Goal: Task Accomplishment & Management: Use online tool/utility

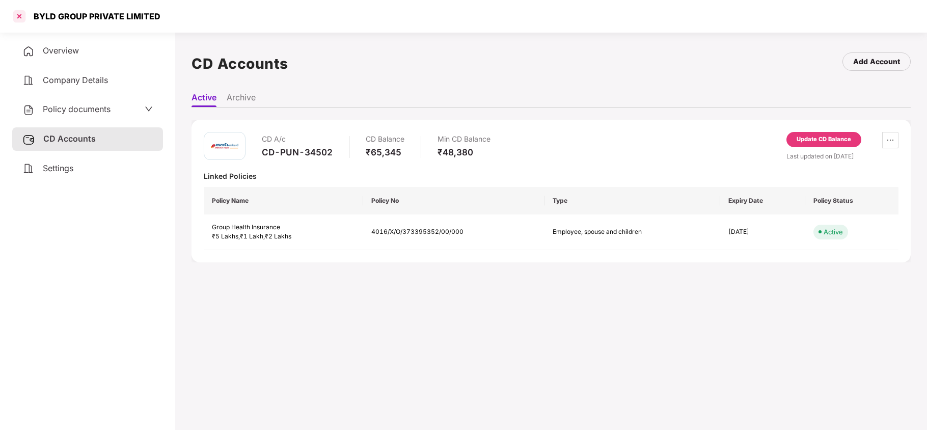
click at [20, 17] on div at bounding box center [19, 16] width 16 height 16
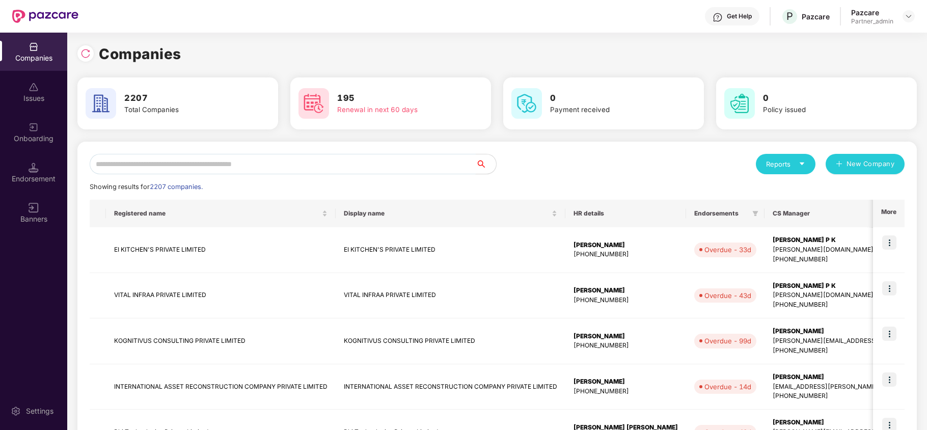
click at [210, 160] on input "text" at bounding box center [283, 164] width 386 height 20
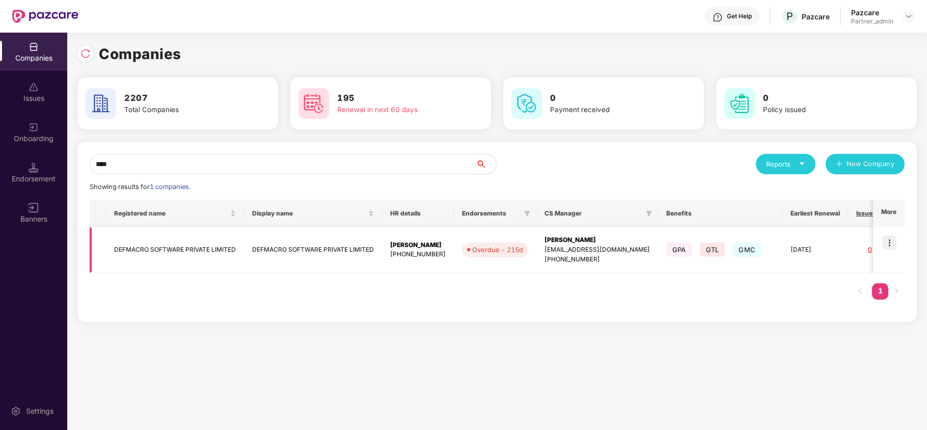
type input "****"
click at [886, 239] on img at bounding box center [889, 242] width 14 height 14
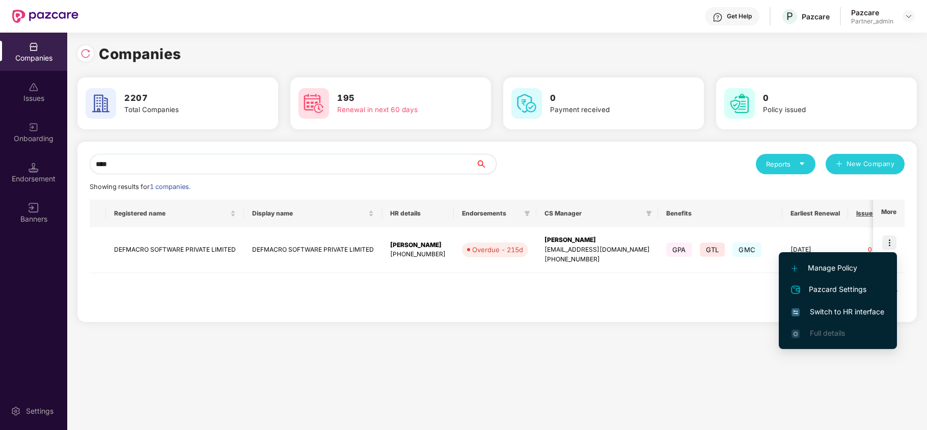
click at [844, 310] on span "Switch to HR interface" at bounding box center [838, 311] width 93 height 11
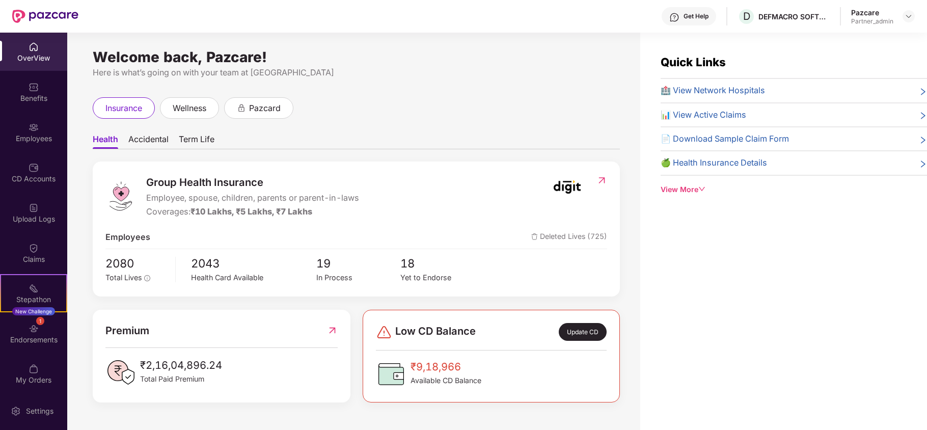
click at [41, 329] on div "1 Endorsements" at bounding box center [33, 333] width 67 height 38
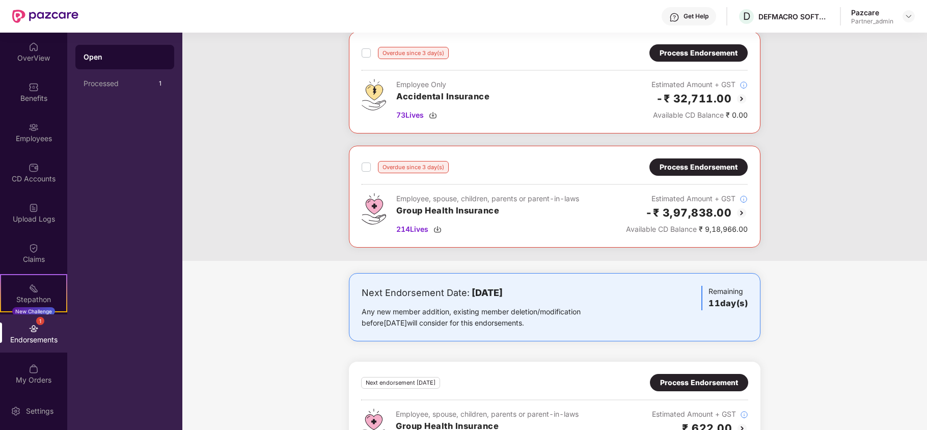
scroll to position [1215, 0]
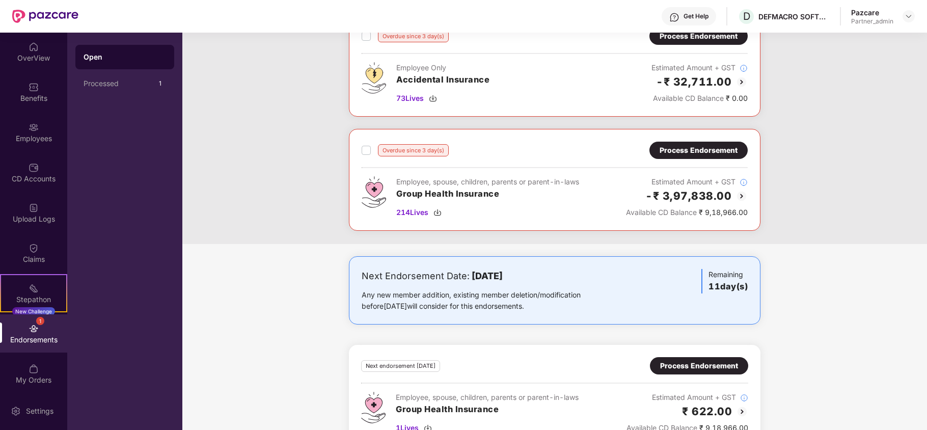
click at [711, 153] on div "Process Endorsement" at bounding box center [699, 150] width 78 height 11
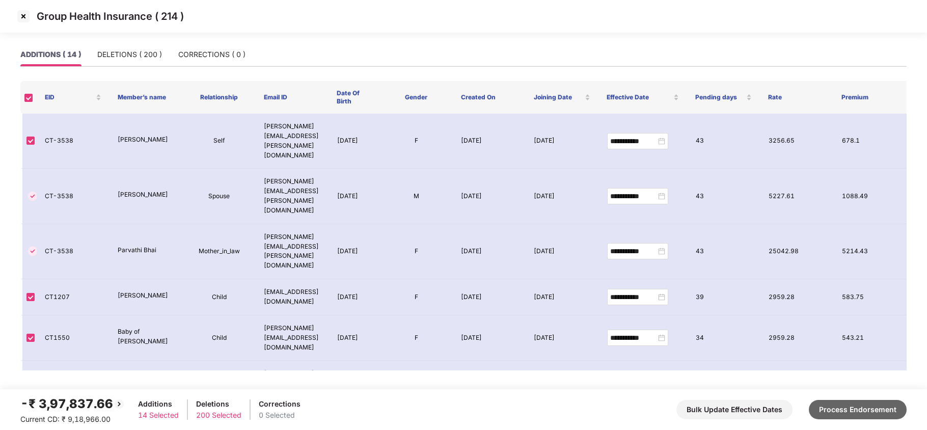
click at [843, 406] on button "Process Endorsement" at bounding box center [858, 409] width 98 height 19
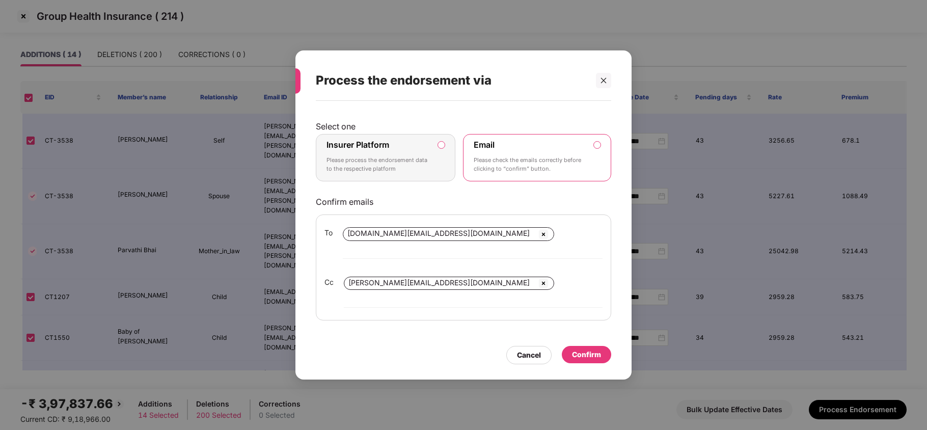
click at [400, 168] on p "Please process the endorsement data to the respective platform" at bounding box center [378, 165] width 104 height 18
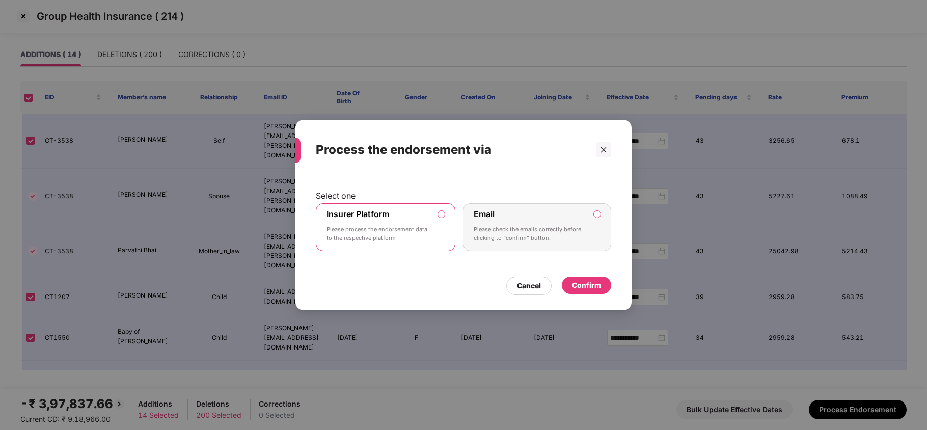
click at [582, 280] on div "Confirm" at bounding box center [586, 285] width 29 height 11
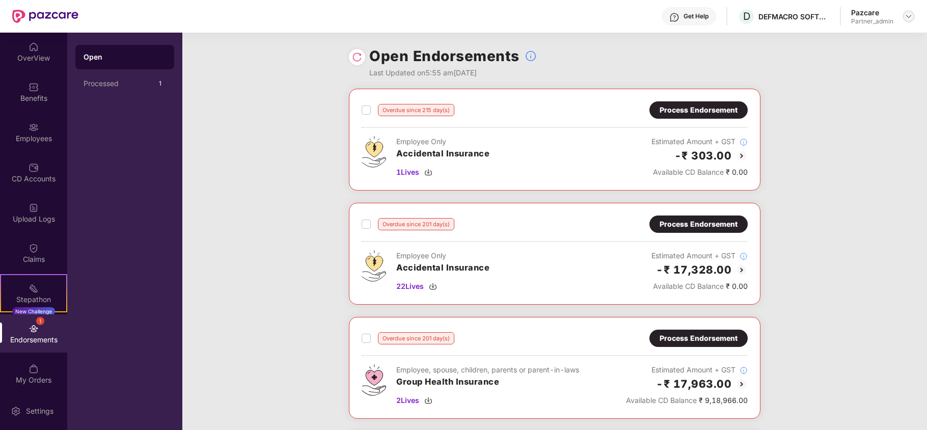
click at [911, 13] on img at bounding box center [909, 16] width 8 height 8
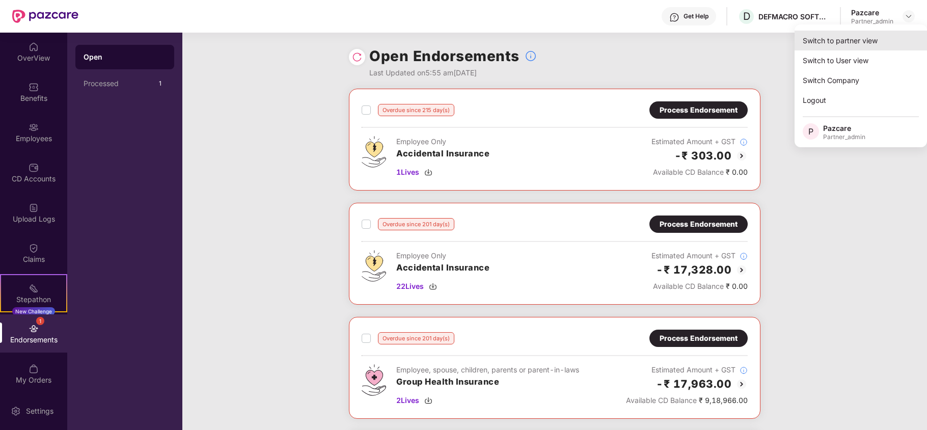
click at [862, 43] on div "Switch to partner view" at bounding box center [861, 41] width 132 height 20
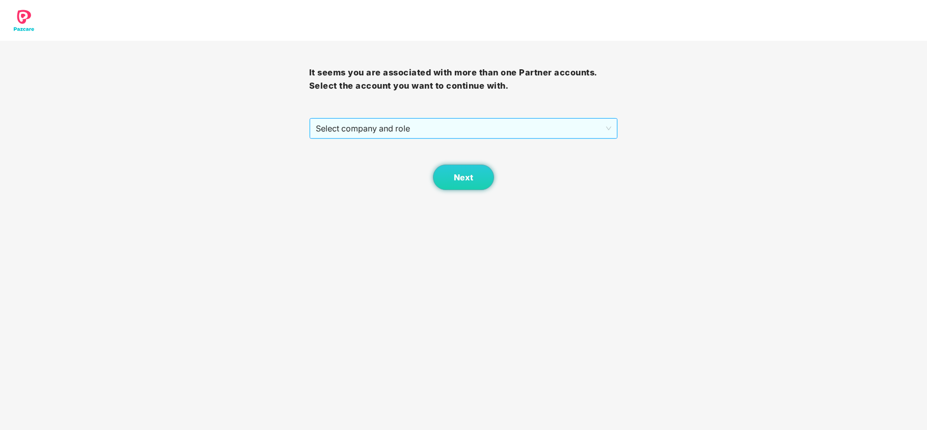
click at [404, 130] on span "Select company and role" at bounding box center [464, 128] width 296 height 19
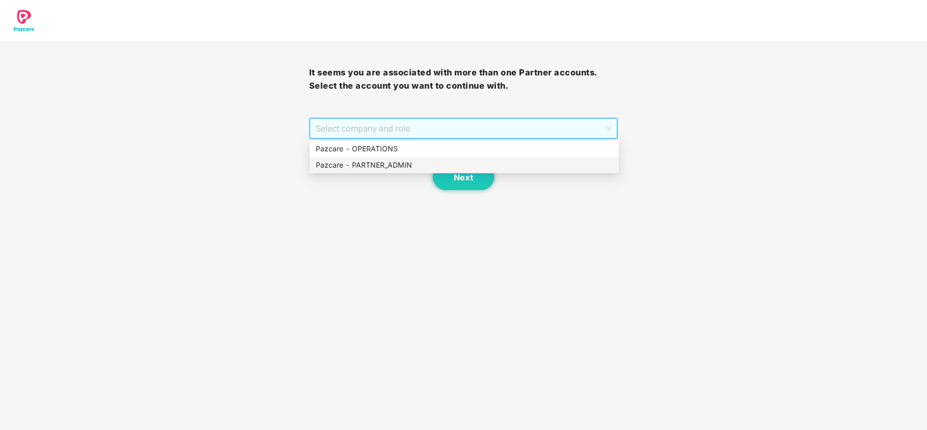
click at [361, 160] on div "Pazcare - PARTNER_ADMIN" at bounding box center [464, 164] width 297 height 11
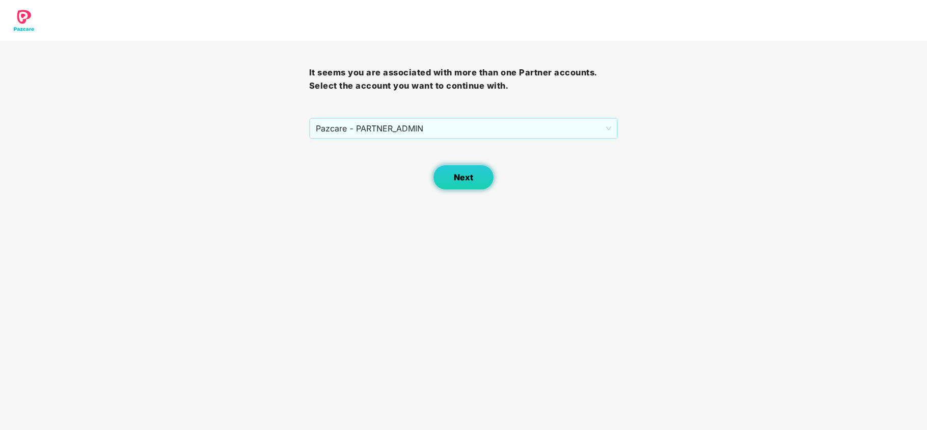
click at [457, 178] on span "Next" at bounding box center [463, 178] width 19 height 10
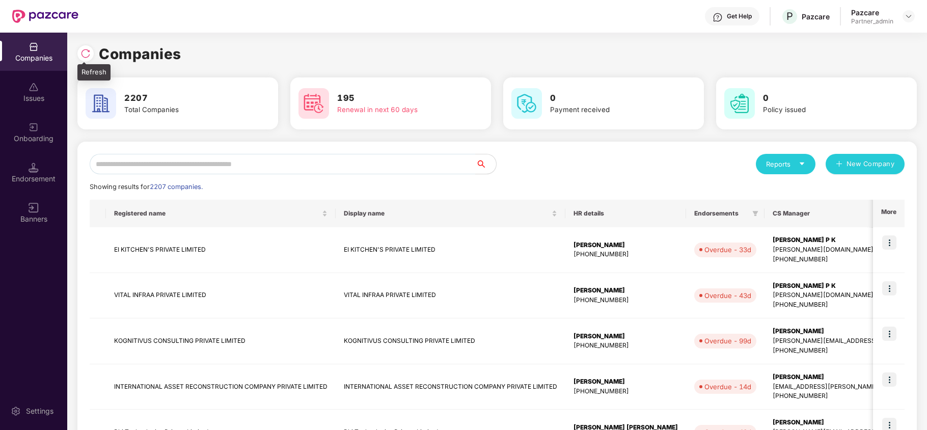
click at [84, 49] on img at bounding box center [85, 53] width 10 height 10
